Goal: Ask a question: Seek information or help from site administrators or community

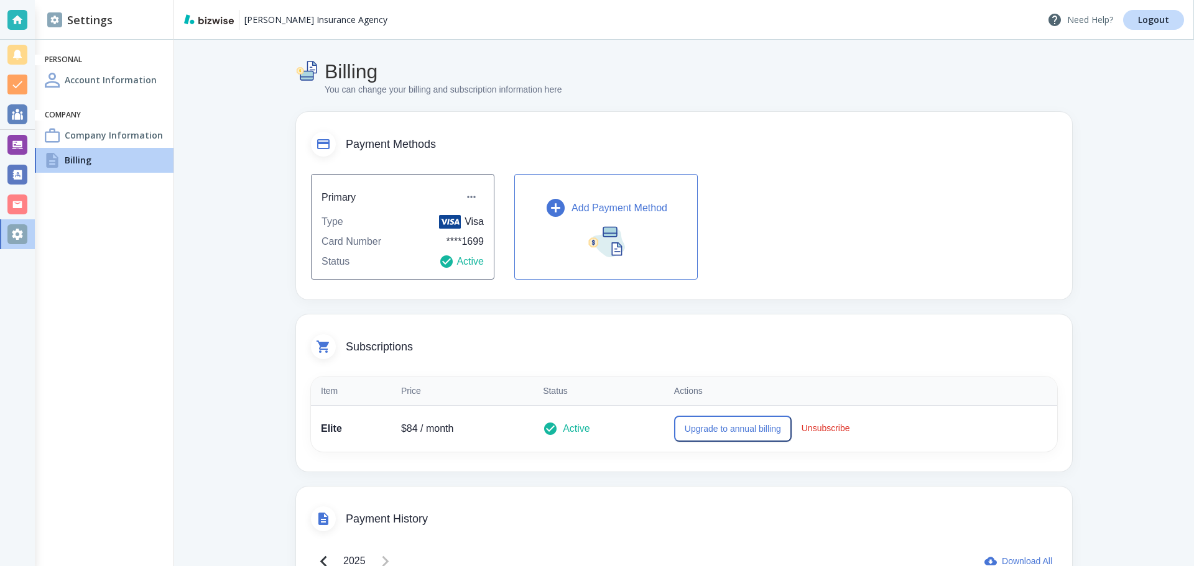
click at [1095, 19] on p "Need Help?" at bounding box center [1080, 19] width 66 height 15
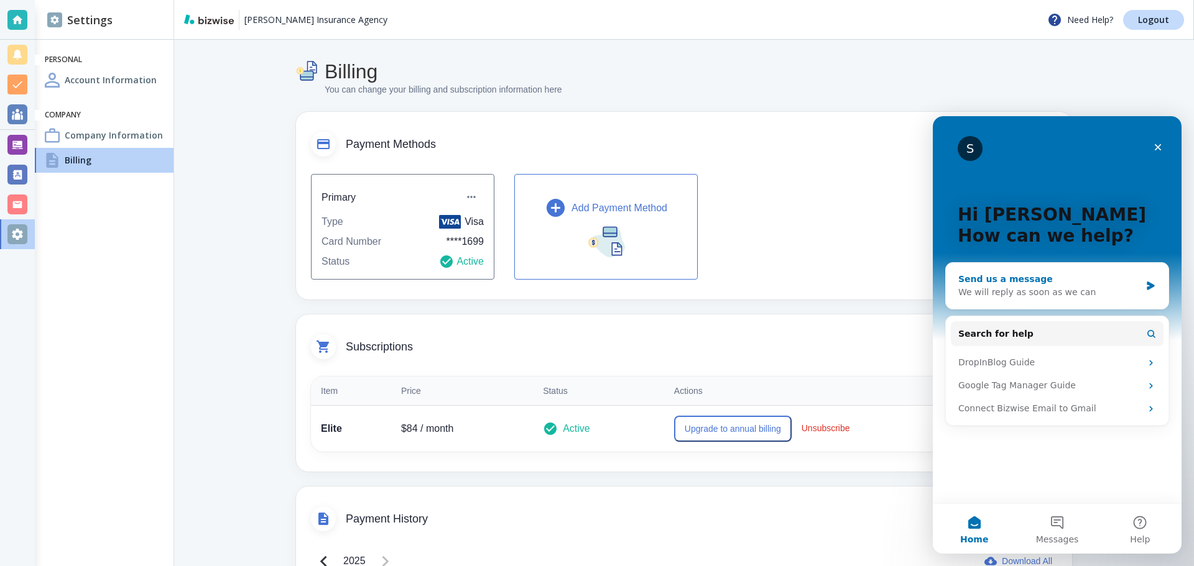
click at [1152, 290] on icon "Intercom messenger" at bounding box center [1150, 286] width 11 height 10
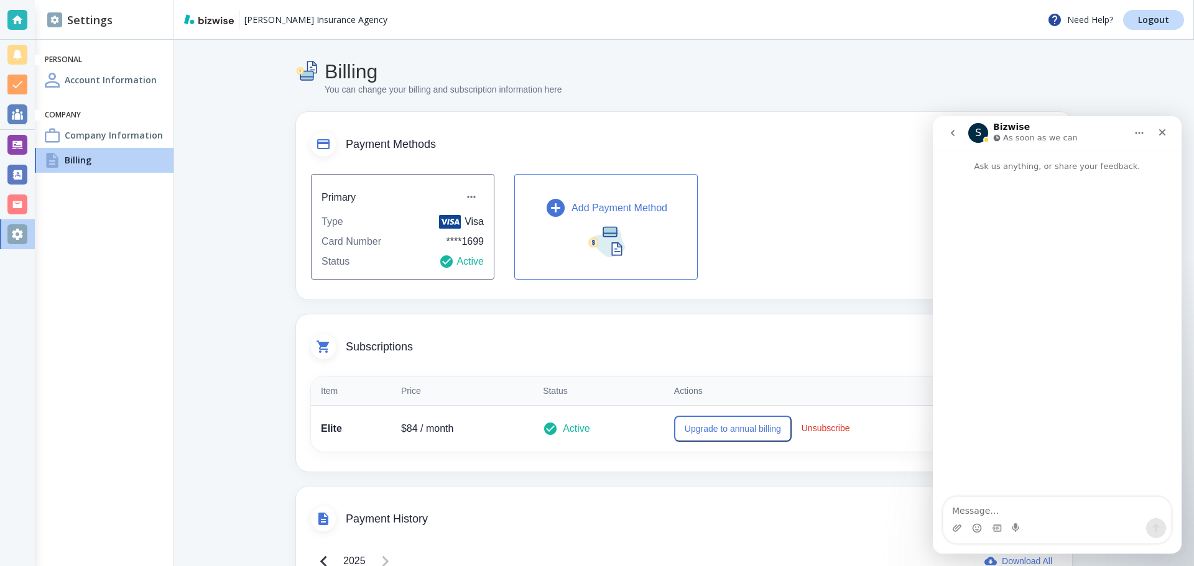
click at [1144, 134] on icon "Home" at bounding box center [1139, 133] width 10 height 10
click at [1142, 134] on icon "Home" at bounding box center [1139, 133] width 8 height 2
click at [1161, 132] on icon "Close" at bounding box center [1162, 132] width 10 height 10
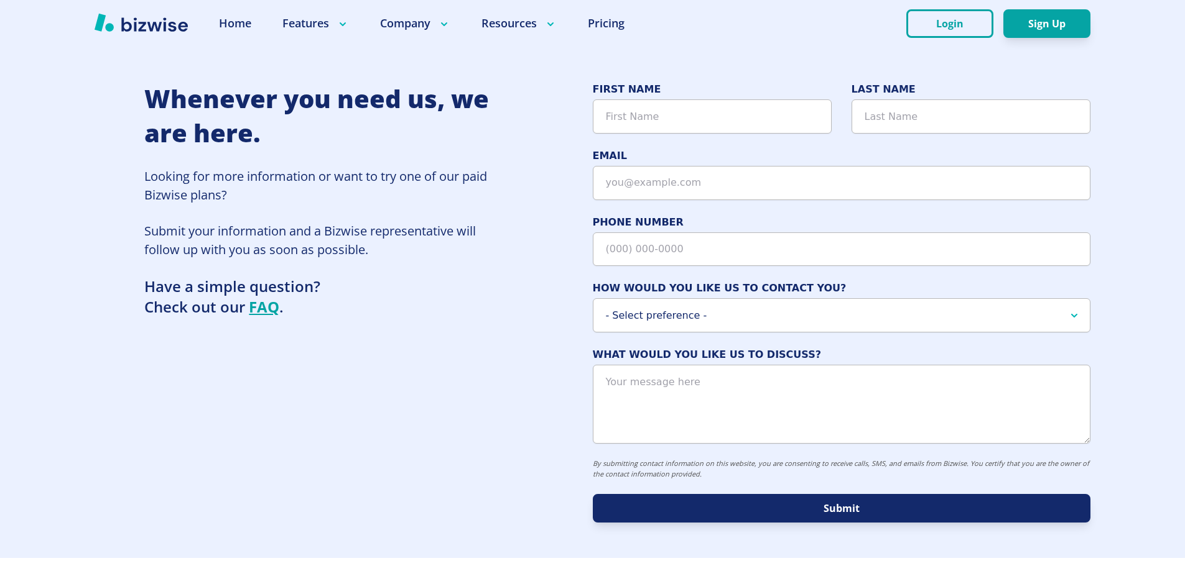
click at [126, 30] on img at bounding box center [141, 22] width 93 height 19
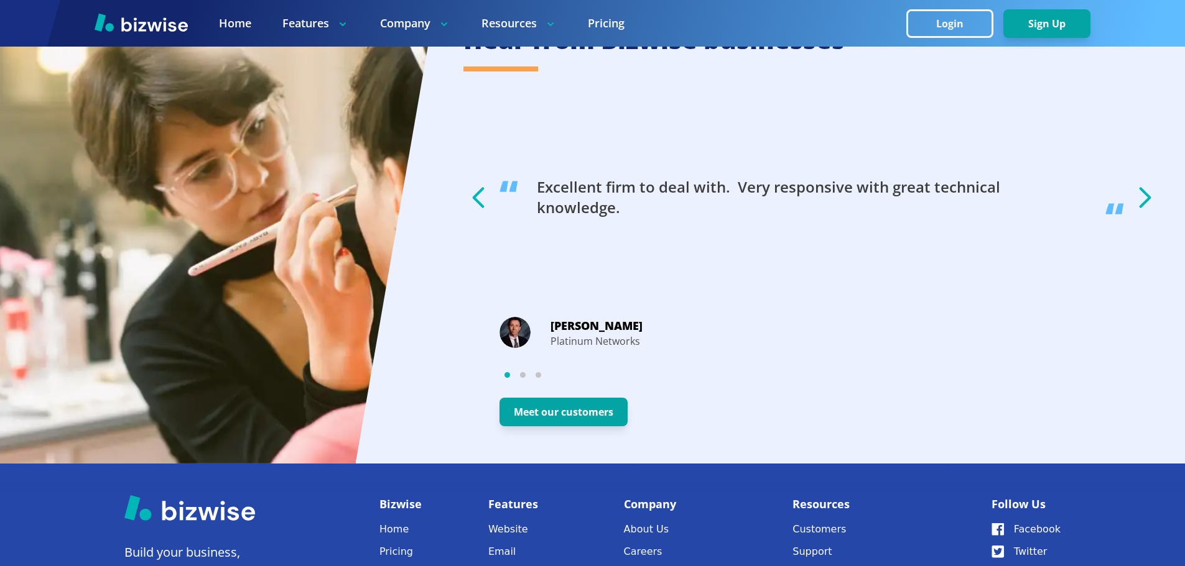
scroll to position [2377, 0]
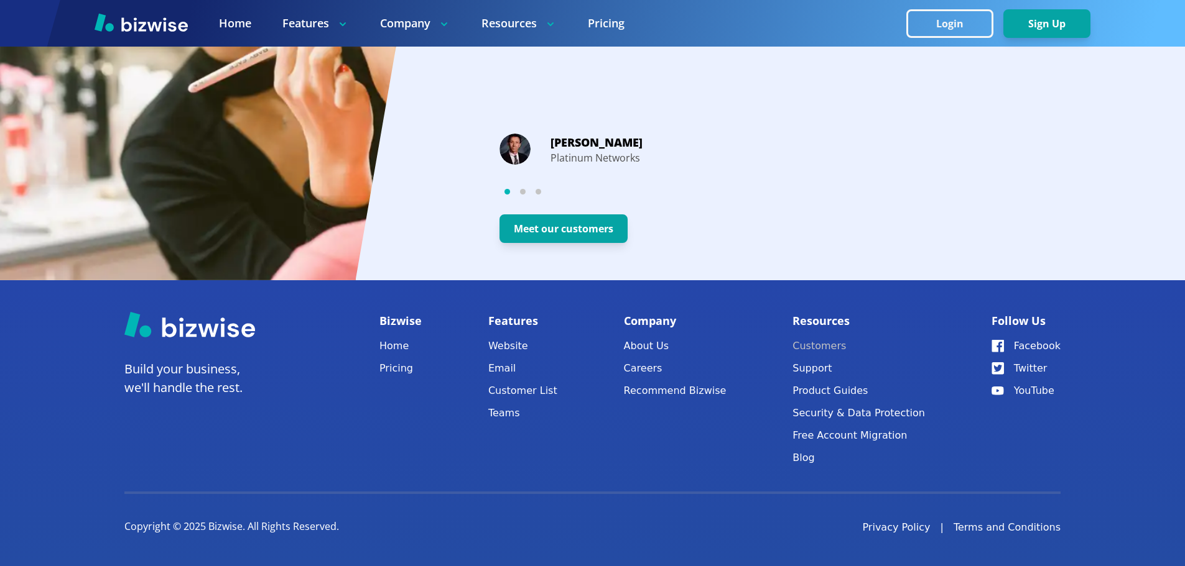
click at [832, 353] on link "Customers" at bounding box center [858, 346] width 132 height 17
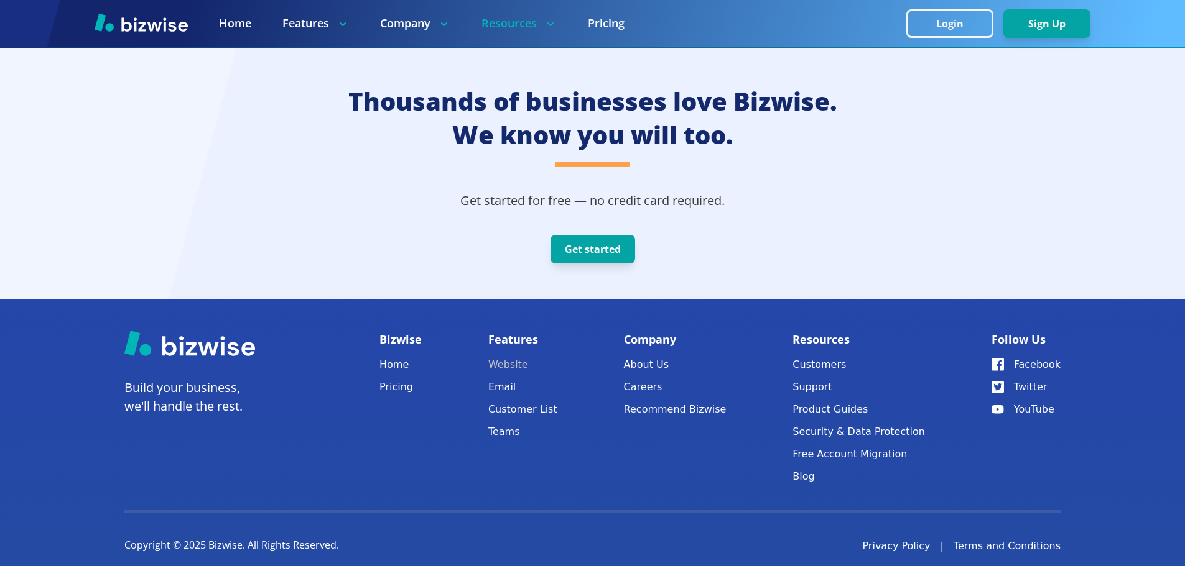
scroll to position [3582, 0]
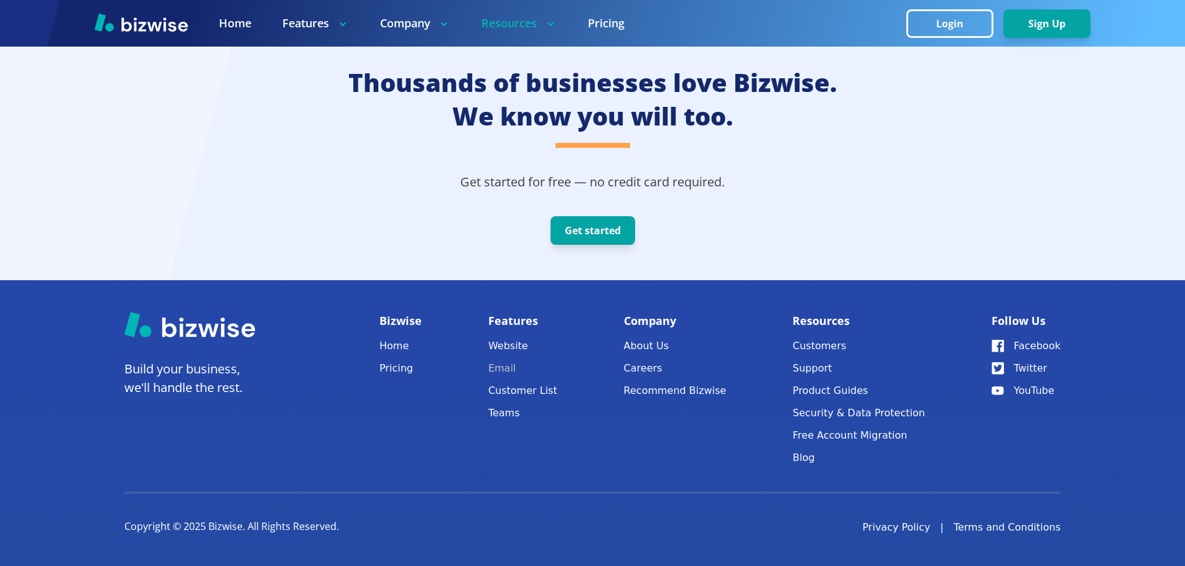
click at [509, 368] on link "Email" at bounding box center [522, 368] width 69 height 17
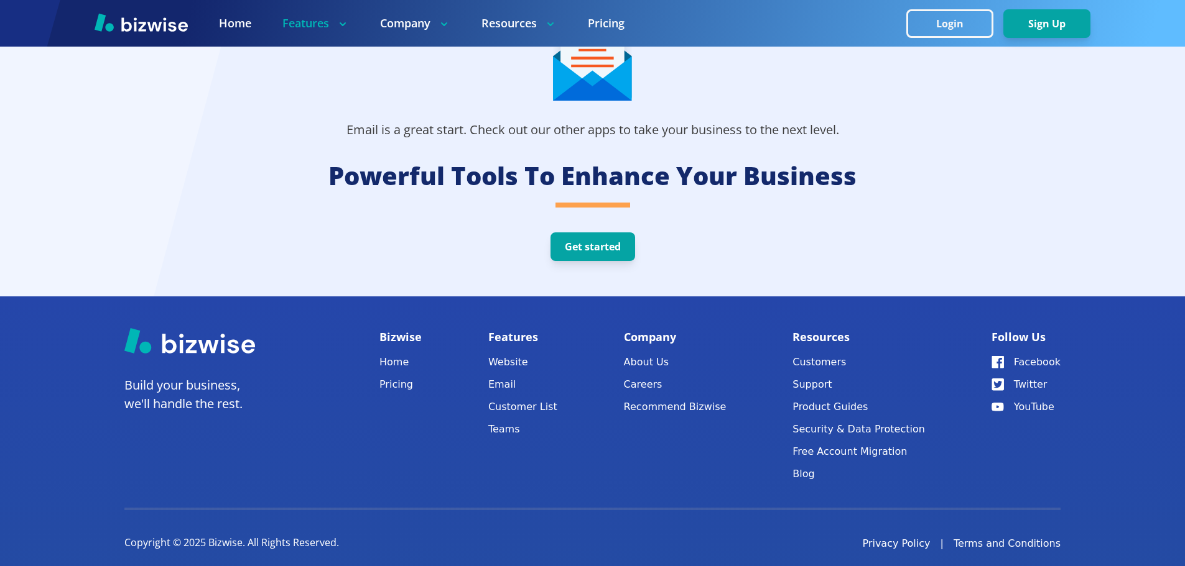
scroll to position [2830, 0]
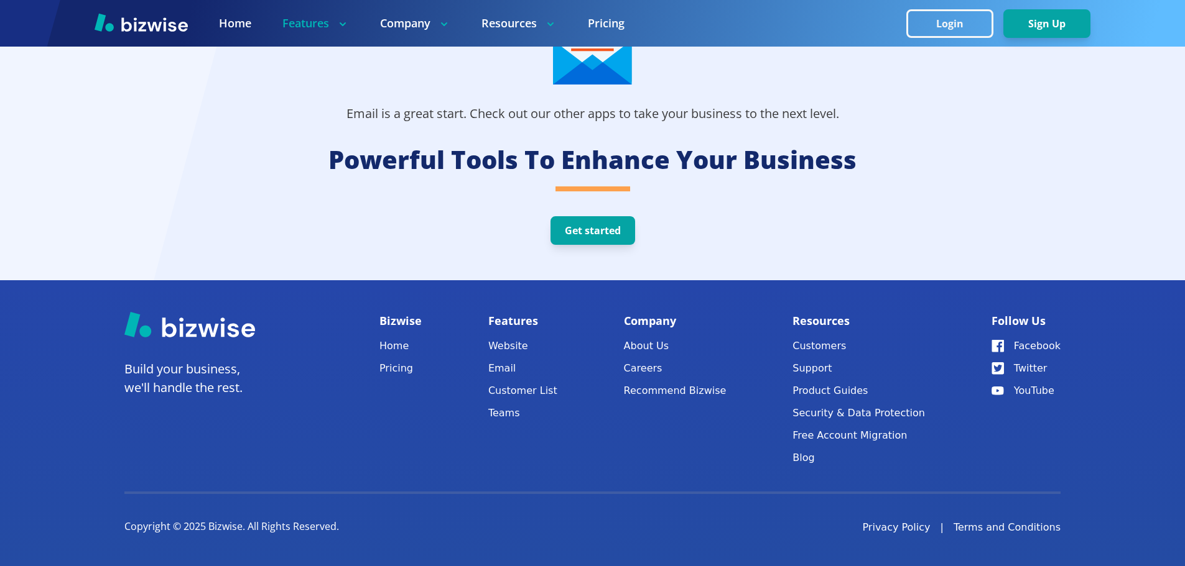
click at [205, 327] on img at bounding box center [189, 325] width 131 height 26
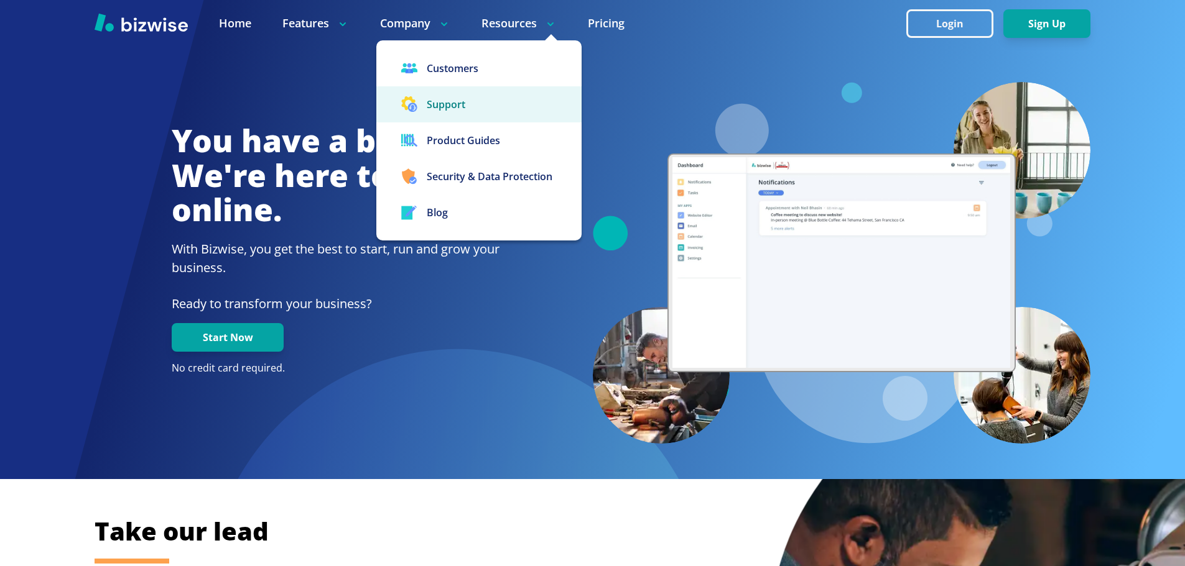
click at [444, 106] on button "Support" at bounding box center [478, 104] width 205 height 36
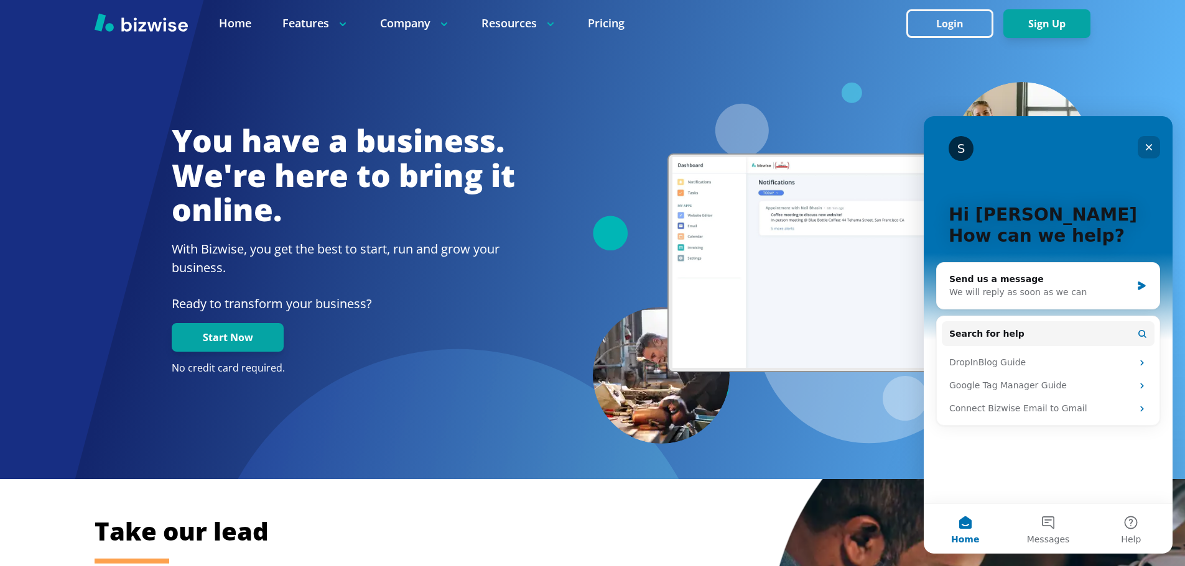
click at [1149, 147] on icon "Close" at bounding box center [1148, 147] width 7 height 7
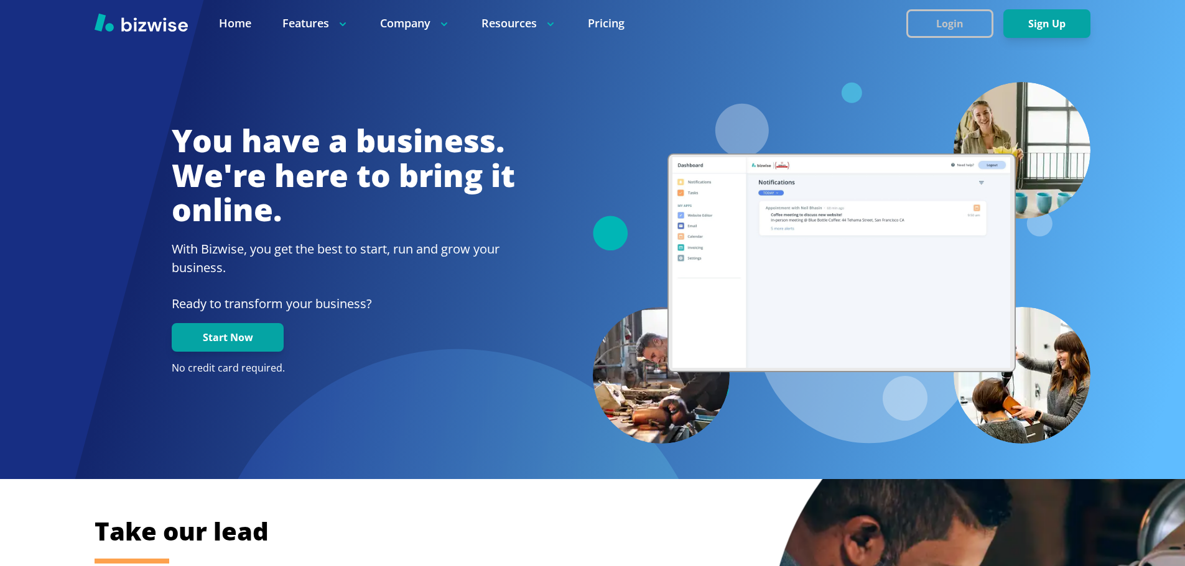
click at [948, 17] on button "Login" at bounding box center [949, 23] width 87 height 29
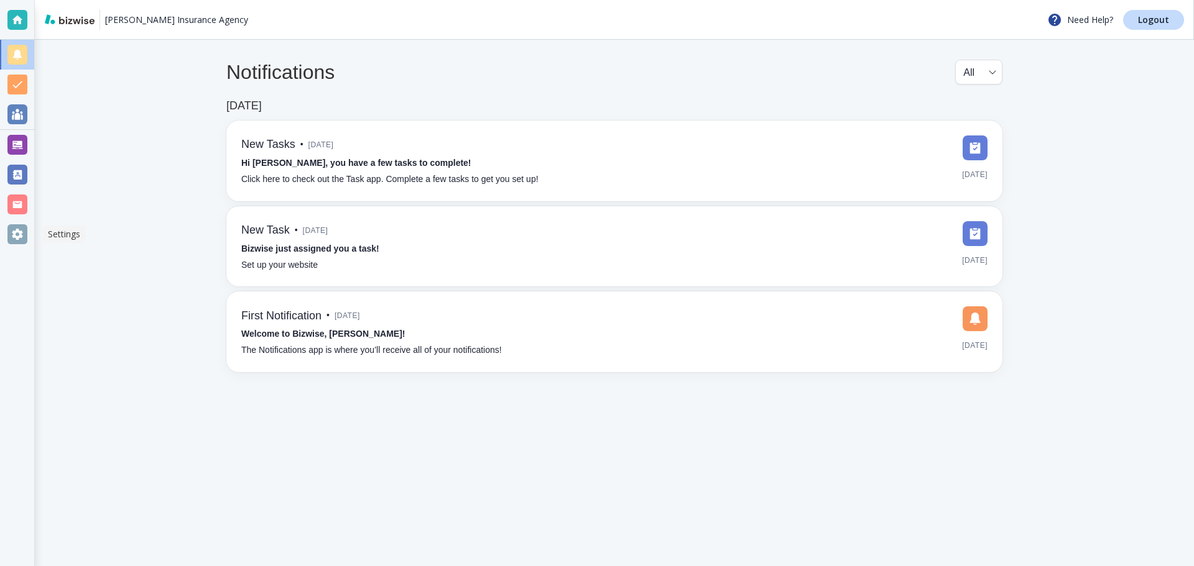
click at [17, 241] on div at bounding box center [17, 234] width 20 height 20
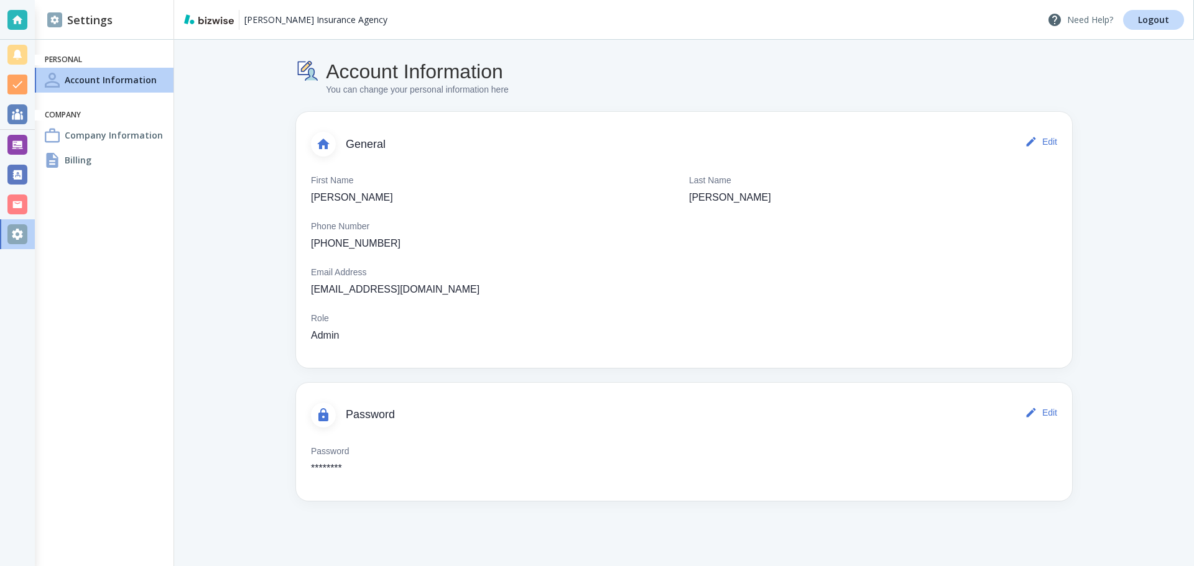
click at [1088, 15] on p "Need Help?" at bounding box center [1080, 19] width 66 height 15
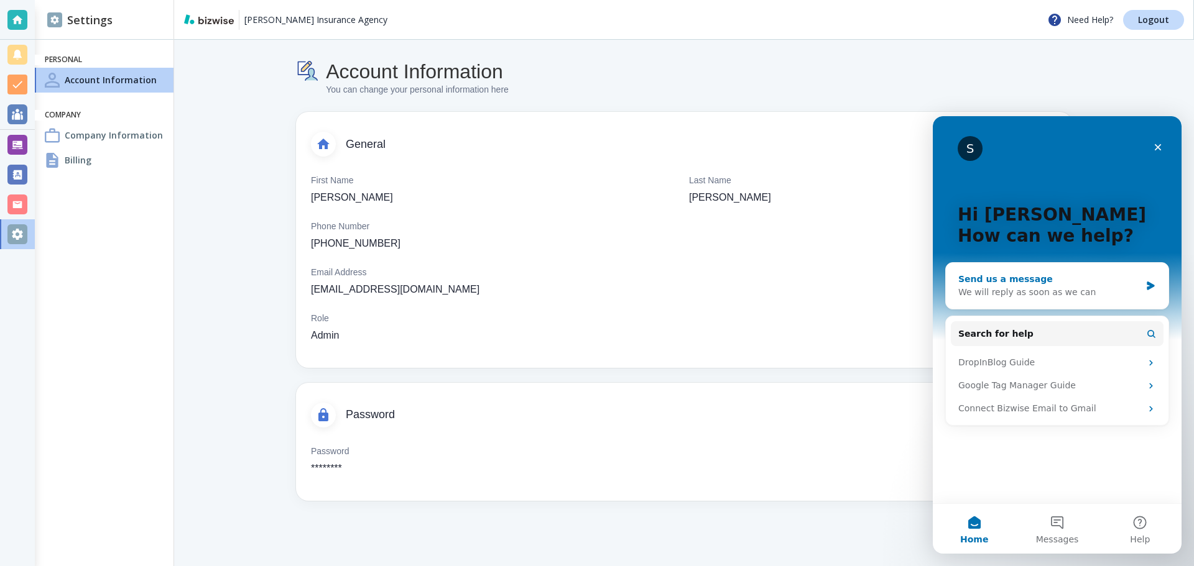
click at [1142, 281] on div "Send us a message We will reply as soon as we can" at bounding box center [1057, 286] width 223 height 46
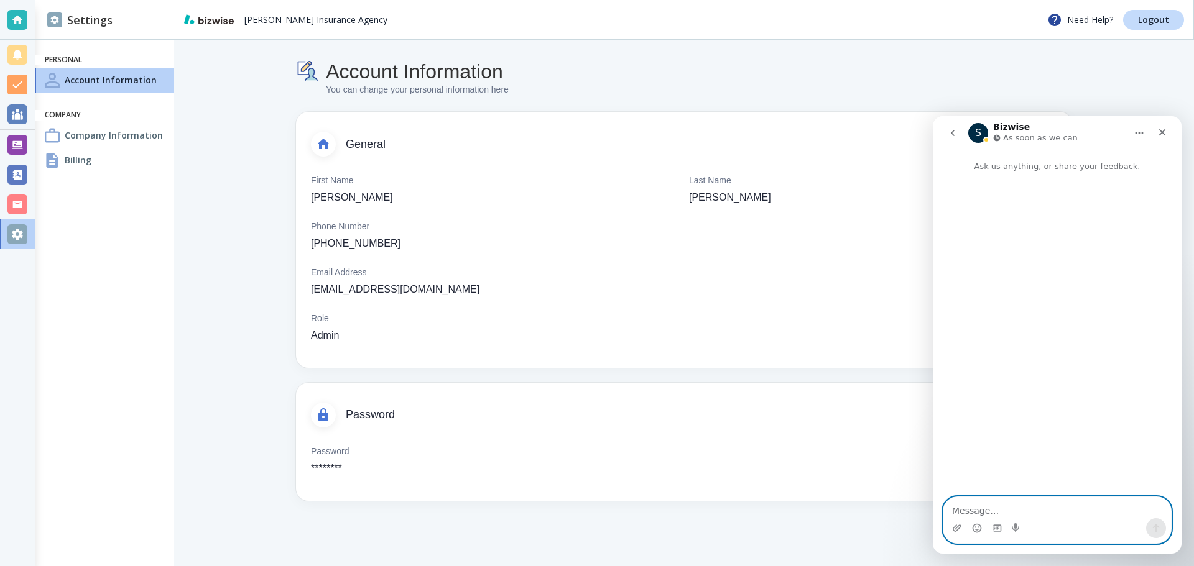
click at [978, 509] on textarea "Message…" at bounding box center [1057, 507] width 228 height 21
click at [1120, 516] on textarea "I need to have my domain unlocked and" at bounding box center [1057, 507] width 228 height 21
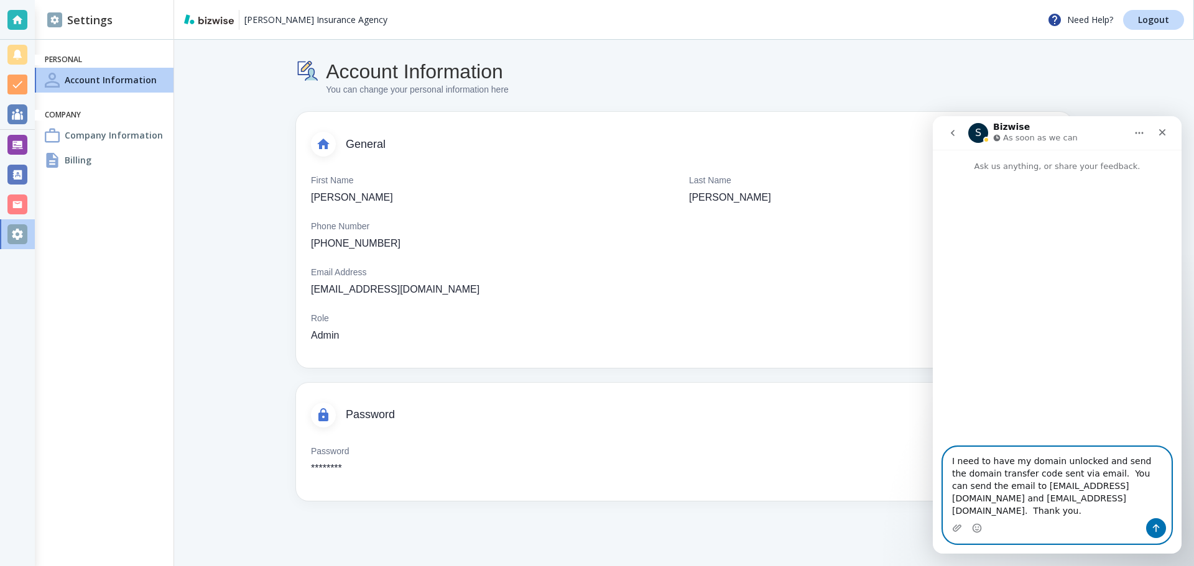
click at [1160, 487] on textarea "I need to have my domain unlocked and send the domain transfer code sent via em…" at bounding box center [1057, 483] width 228 height 71
type textarea "I need to have my domain unlocked and send the domain transfer code sent via em…"
click at [1157, 535] on button "Send a message…" at bounding box center [1156, 529] width 20 height 20
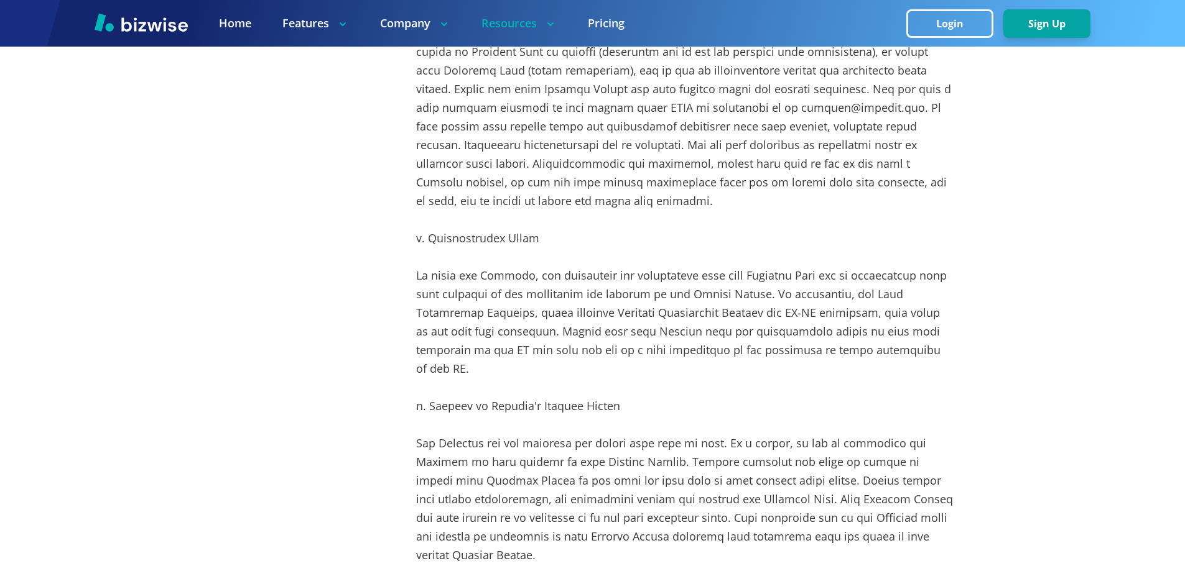
scroll to position [6654, 0]
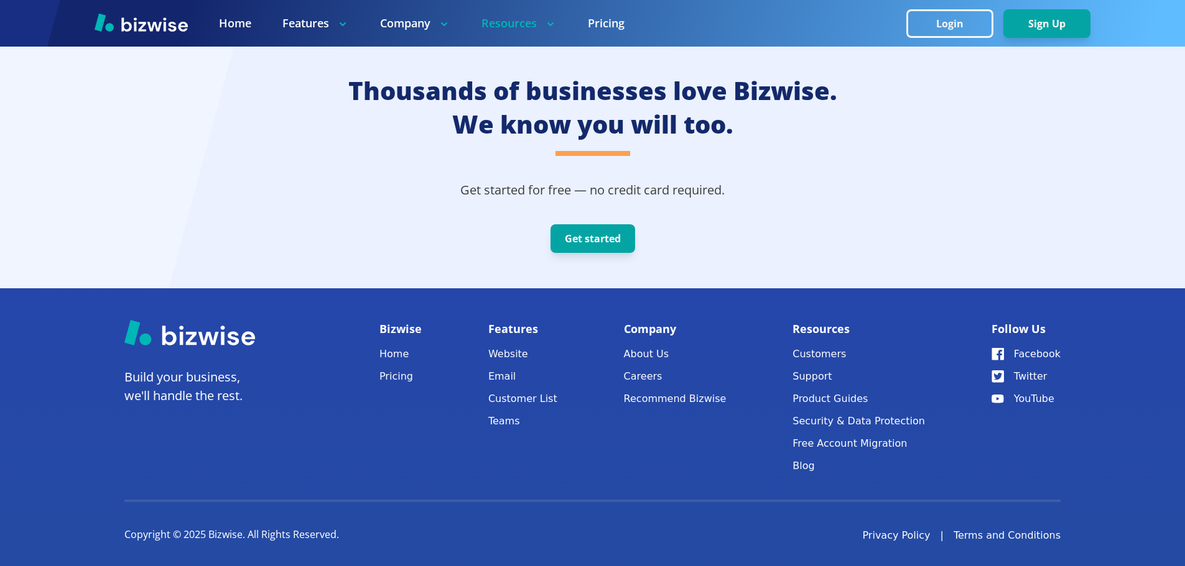
scroll to position [3582, 0]
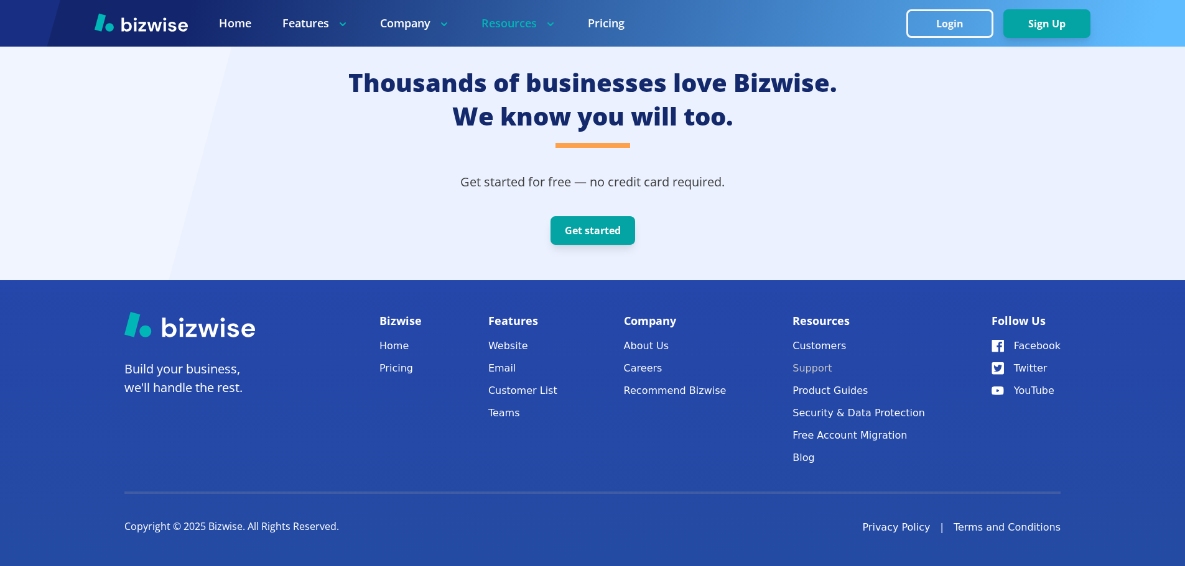
click at [828, 370] on button "Support" at bounding box center [858, 368] width 132 height 17
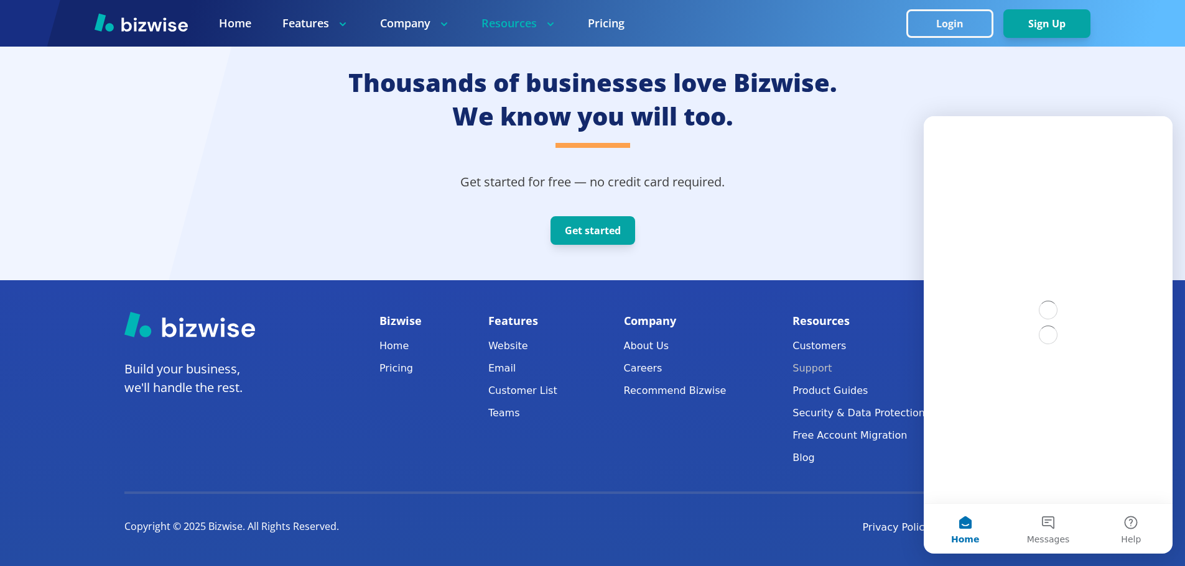
scroll to position [0, 0]
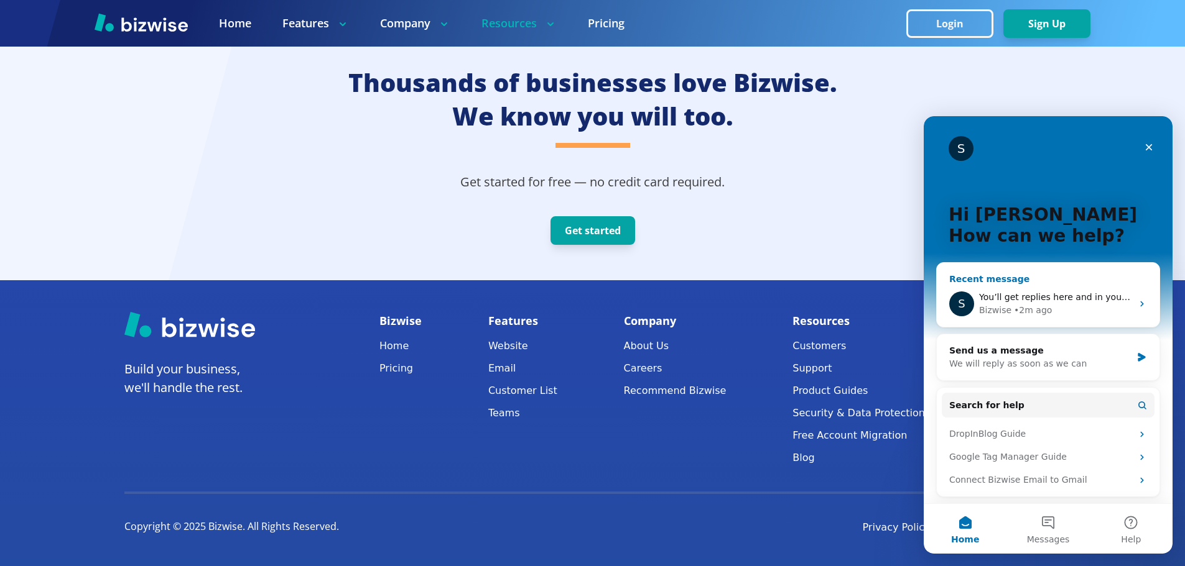
click at [1094, 310] on div "Bizwise • 2m ago" at bounding box center [1055, 310] width 153 height 13
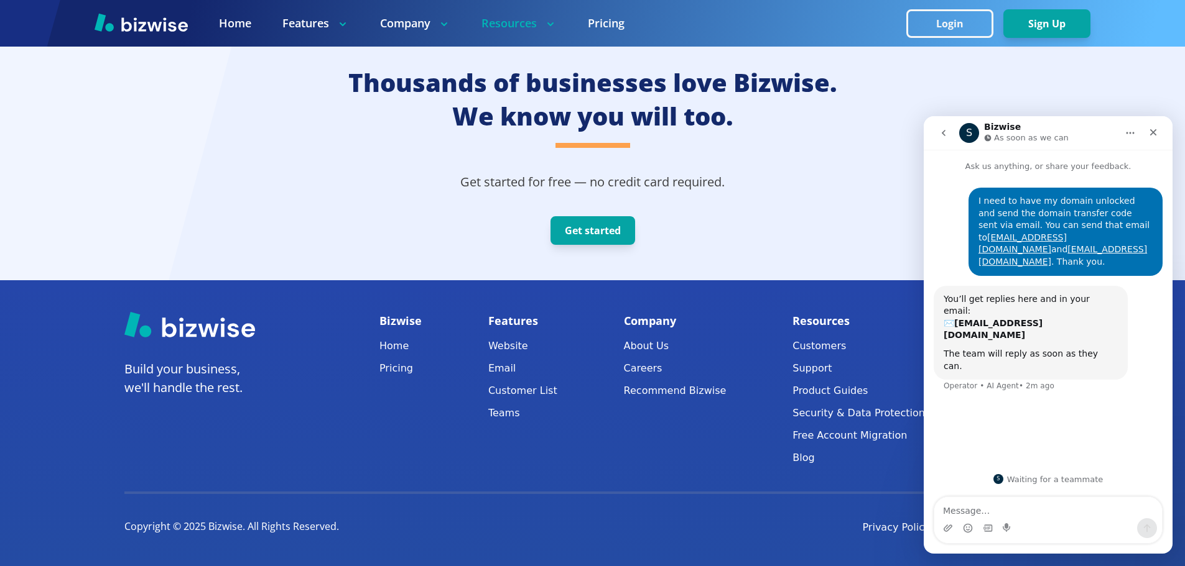
click at [943, 133] on icon "go back" at bounding box center [943, 133] width 10 height 10
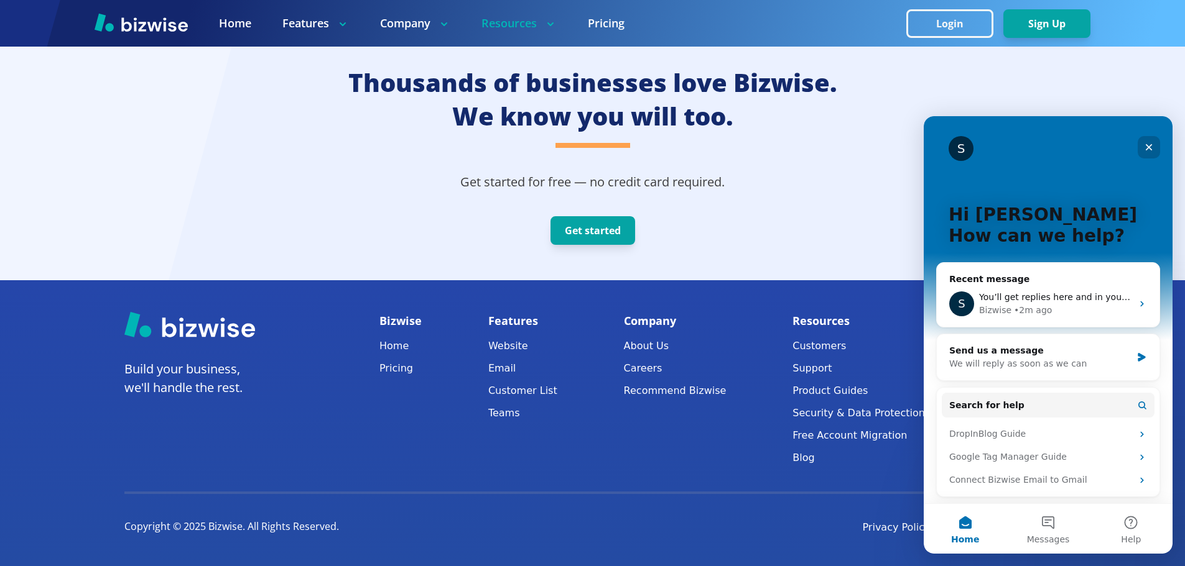
click at [1145, 145] on icon "Close" at bounding box center [1149, 147] width 10 height 10
